Goal: Task Accomplishment & Management: Complete application form

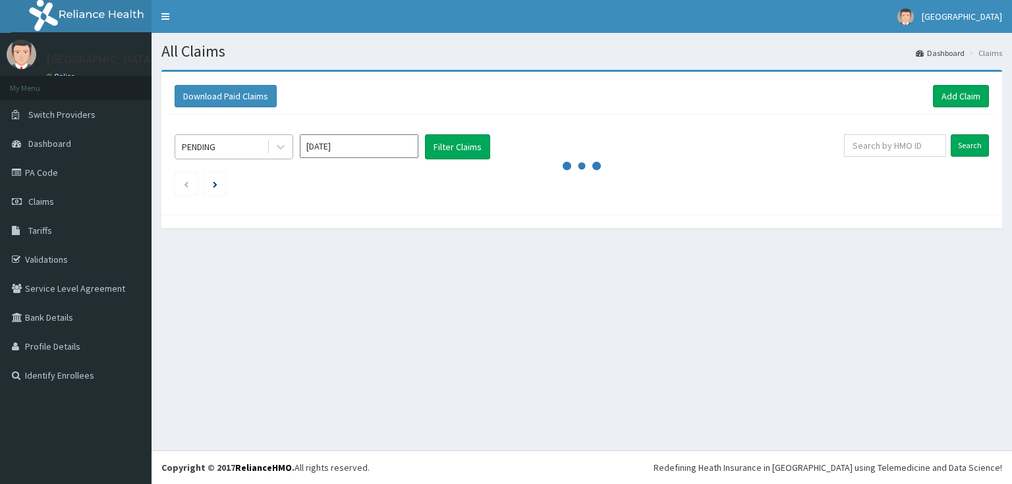
click at [216, 146] on div "PENDING" at bounding box center [199, 146] width 34 height 13
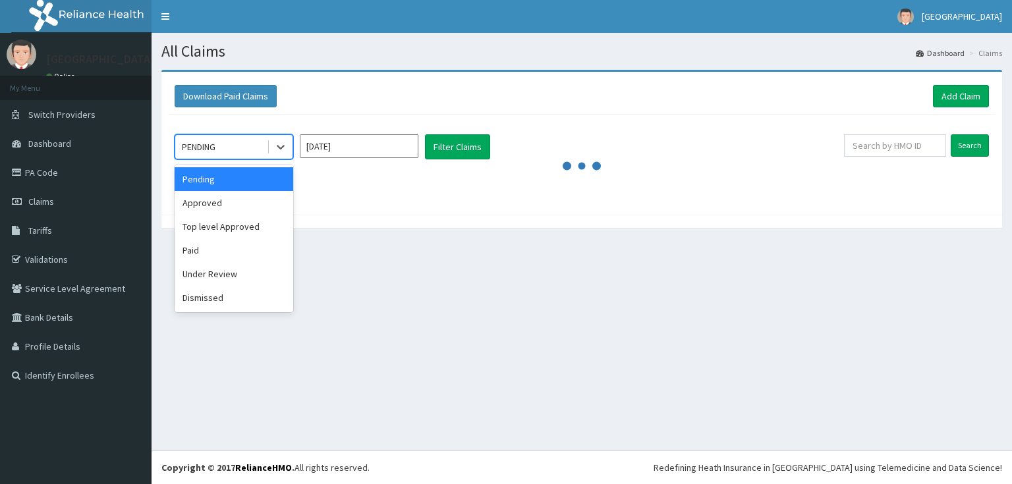
click at [409, 261] on div "All Claims Dashboard Claims Download Paid Claims Add Claim × Note you can only …" at bounding box center [582, 242] width 861 height 418
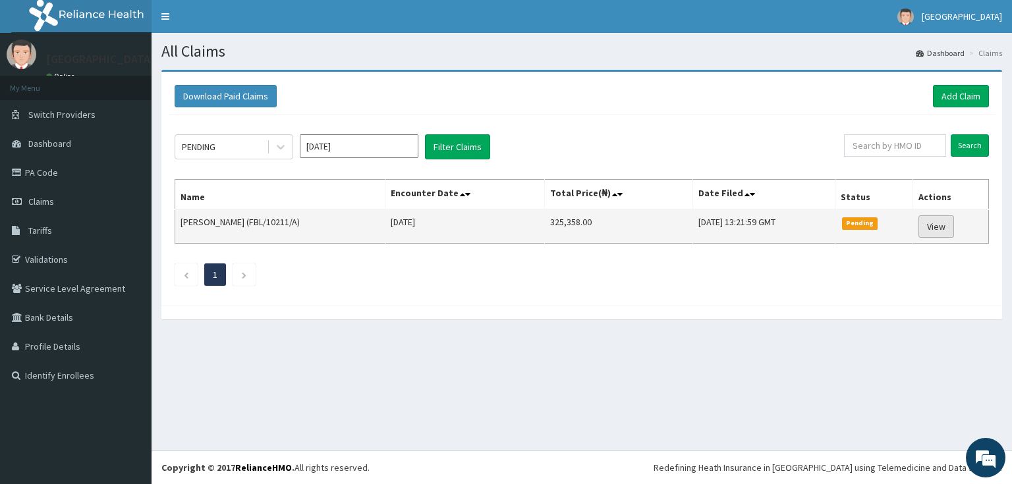
click at [941, 228] on link "View" at bounding box center [937, 227] width 36 height 22
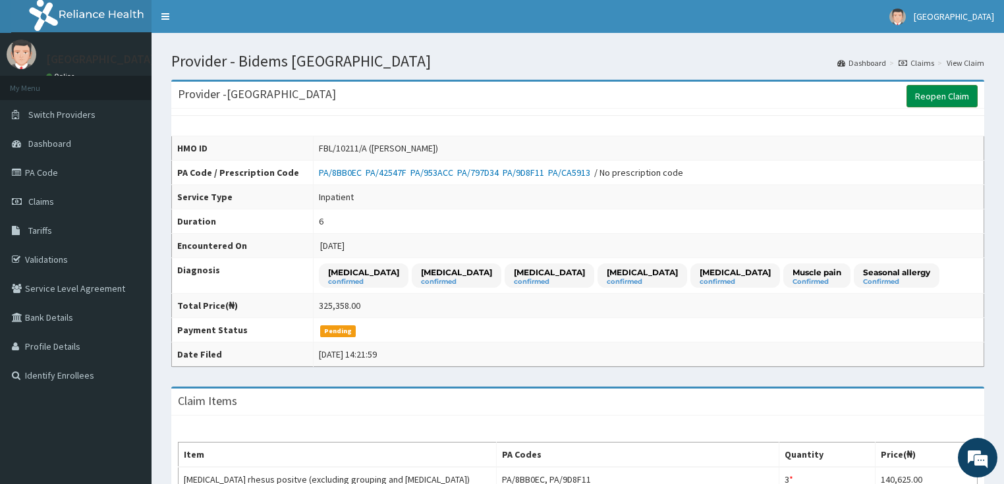
click at [957, 100] on link "Reopen Claim" at bounding box center [942, 96] width 71 height 22
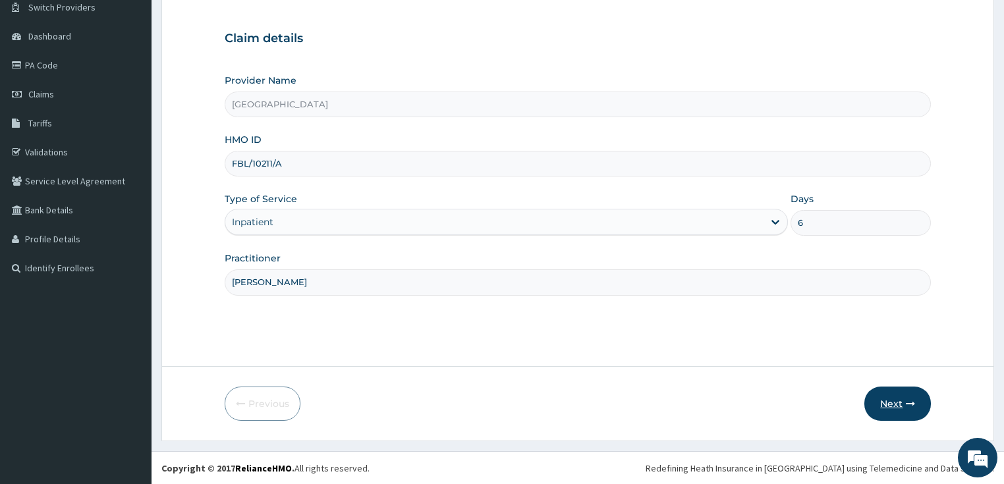
click at [879, 400] on button "Next" at bounding box center [898, 404] width 67 height 34
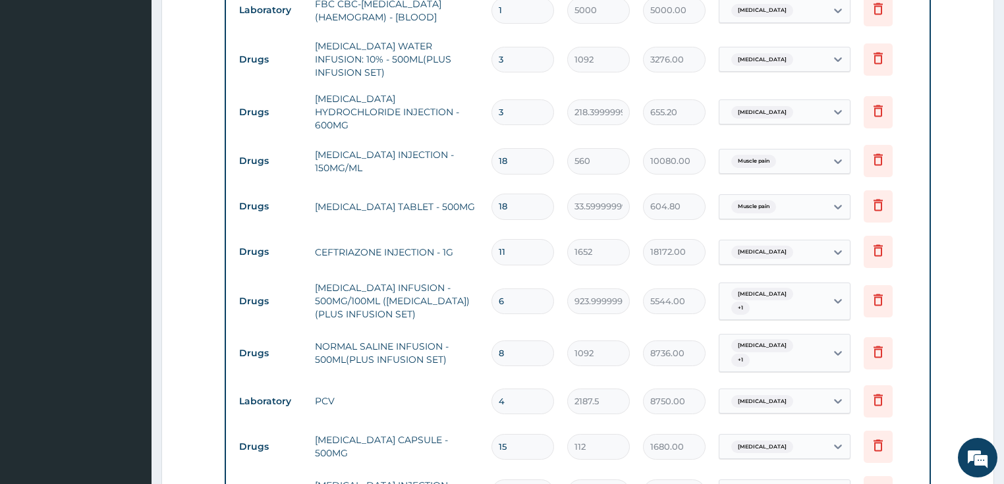
scroll to position [1255, 0]
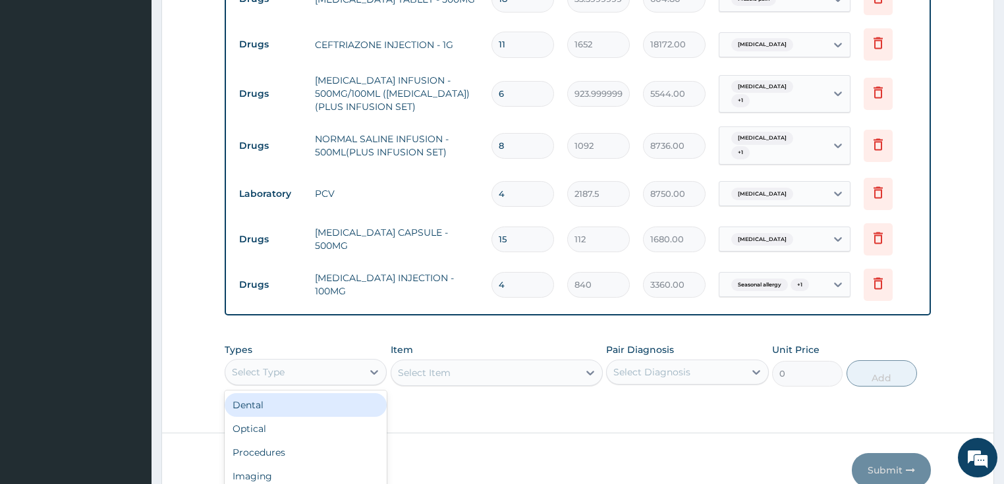
click at [248, 359] on div "option Dental focused, 1 of 10. 10 results available. Use Up and Down to choose…" at bounding box center [306, 372] width 163 height 26
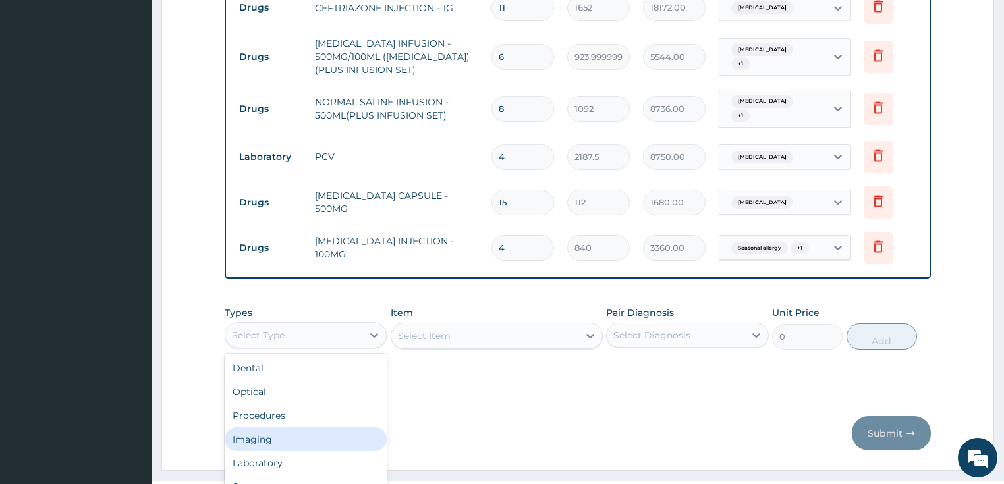
scroll to position [45, 0]
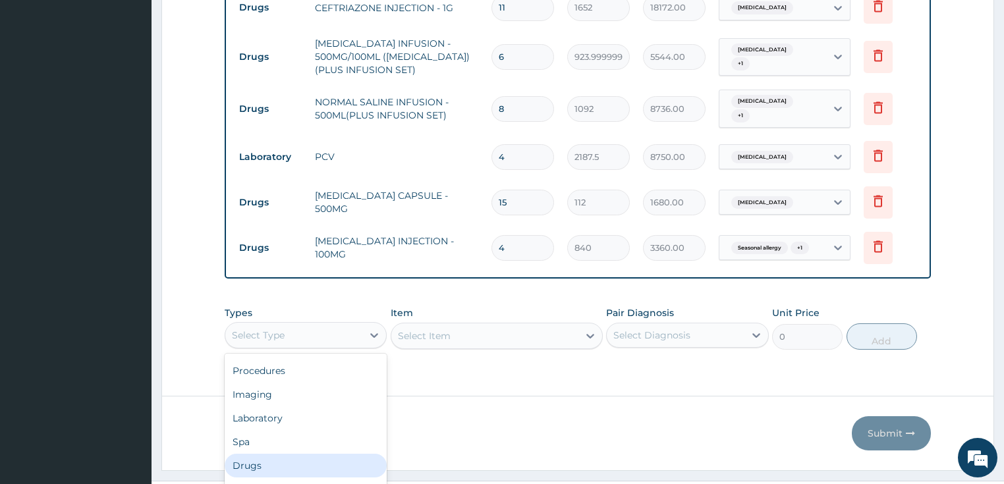
click at [279, 454] on div "Drugs" at bounding box center [306, 466] width 163 height 24
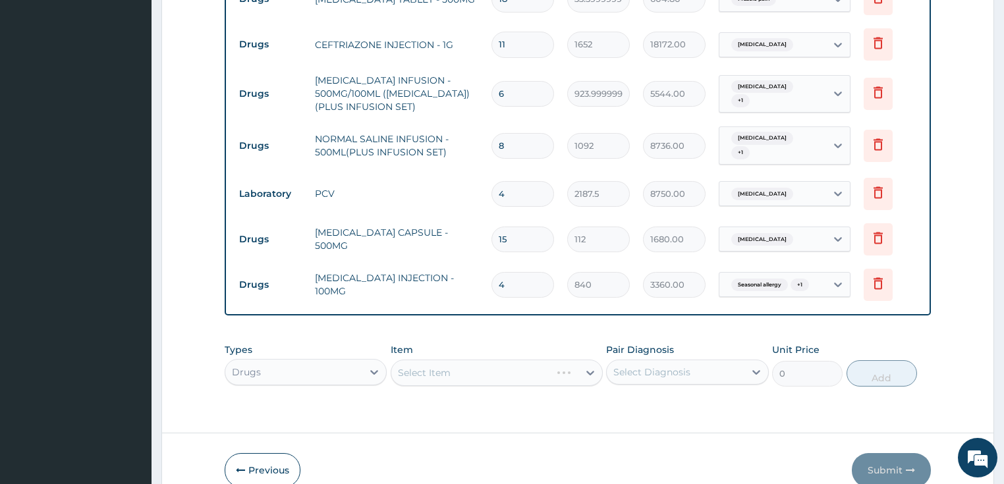
scroll to position [0, 0]
click at [448, 360] on div "Select Item" at bounding box center [497, 373] width 212 height 26
click at [448, 362] on div "Select Item" at bounding box center [484, 372] width 187 height 21
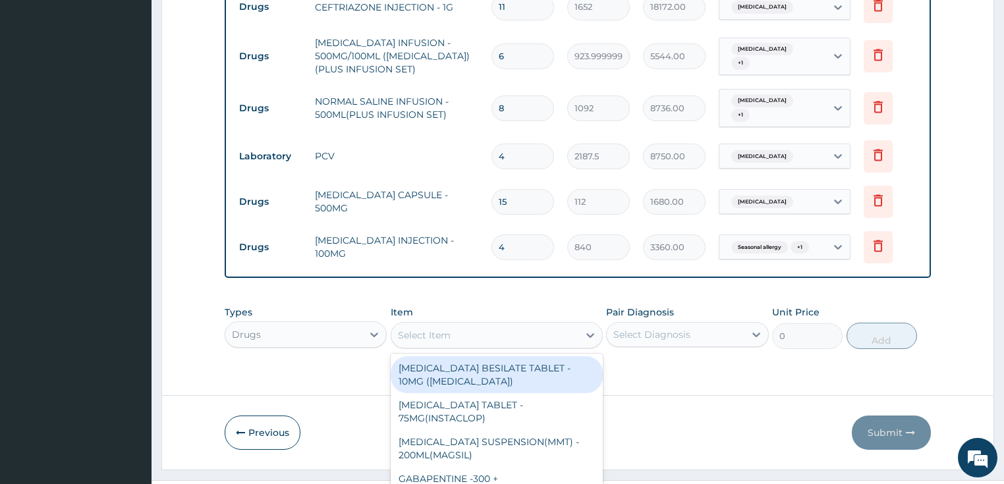
scroll to position [38, 0]
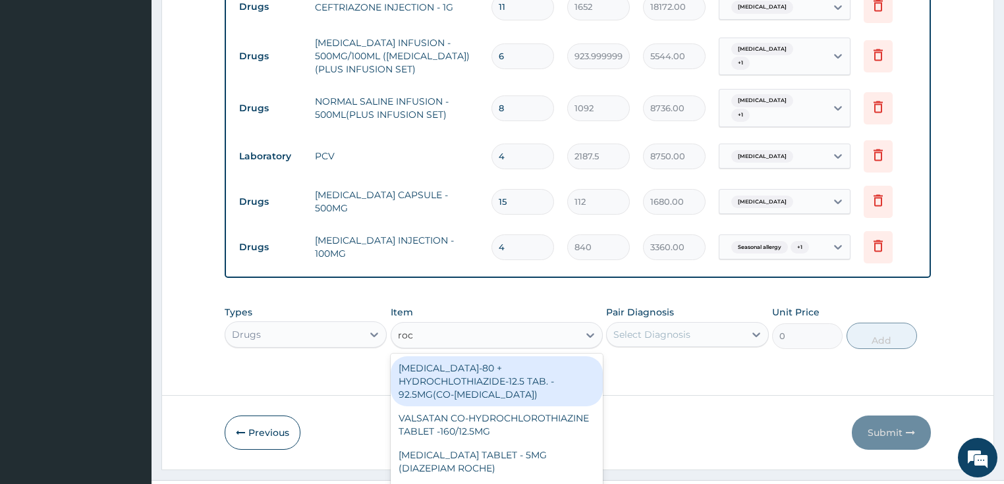
type input "roce"
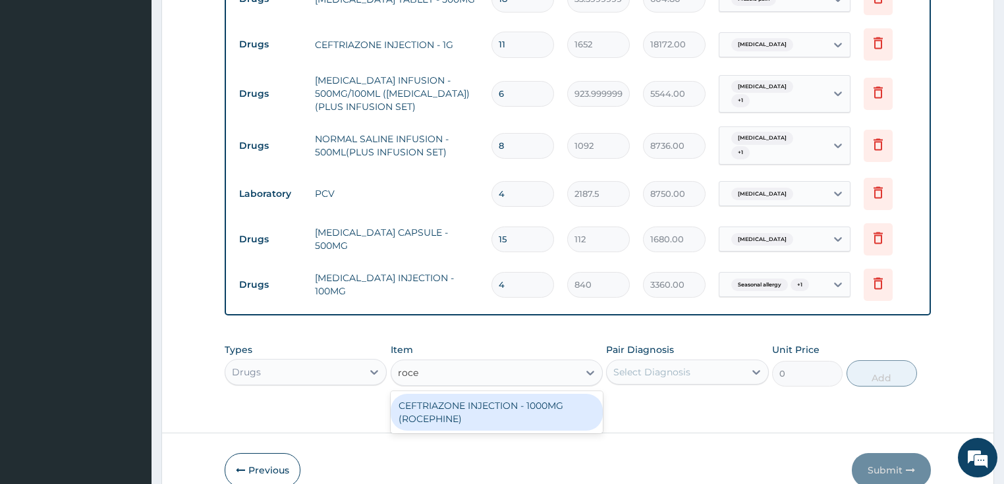
scroll to position [0, 0]
click at [477, 394] on div "CEFTRIAZONE INJECTION - 1000MG (ROCEPHINE)" at bounding box center [497, 412] width 212 height 37
type input "9520"
